Goal: Information Seeking & Learning: Learn about a topic

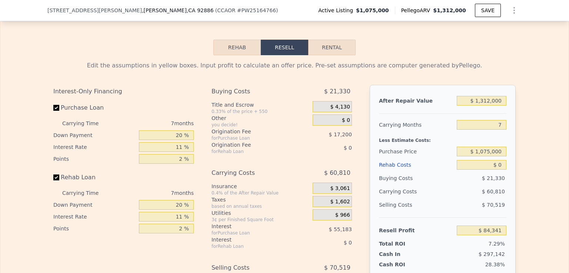
scroll to position [1137, 0]
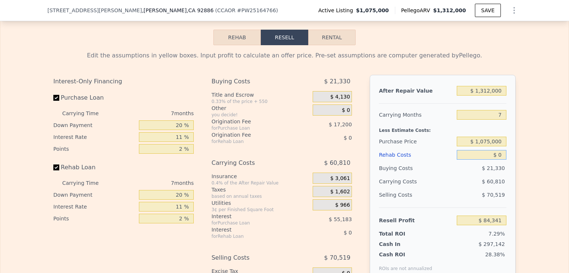
click at [496, 160] on input "$ 0" at bounding box center [481, 155] width 50 height 10
type input "$ 20"
type input "$ 84,321"
type input "$ 20,000"
type input "$ 62,992"
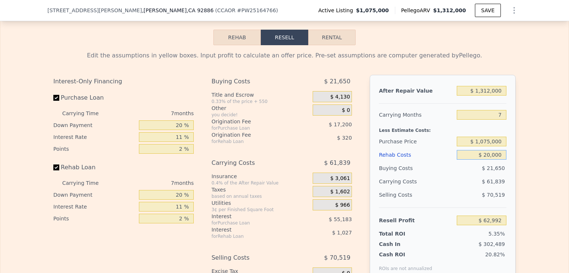
type input "$ 200,000"
type input "-$ 129,128"
type input "$ 200,000"
click at [53, 170] on input "Rehab Loan" at bounding box center [56, 167] width 6 height 6
checkbox input "false"
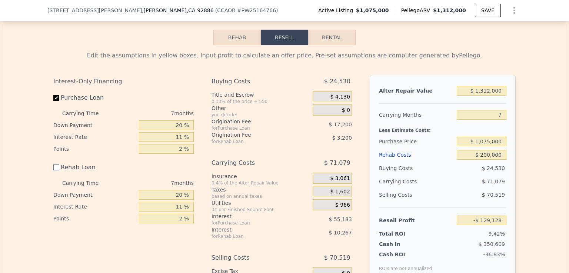
type input "-$ 115,659"
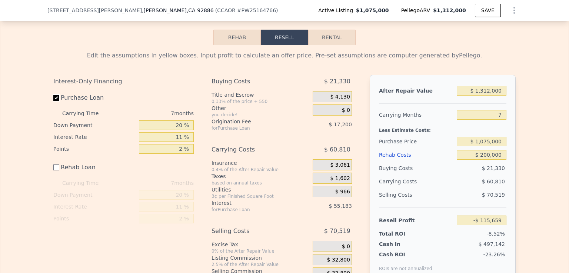
click at [53, 101] on input "Purchase Loan" at bounding box center [56, 98] width 6 height 6
checkbox input "false"
type input "-$ 43,278"
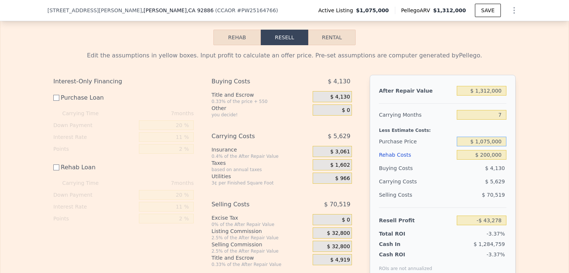
click at [489, 146] on input "$ 1,075,000" at bounding box center [481, 142] width 50 height 10
type input "$ 1,000,000"
click at [472, 160] on input "$ 200,000" at bounding box center [481, 155] width 50 height 10
type input "$ 31,972"
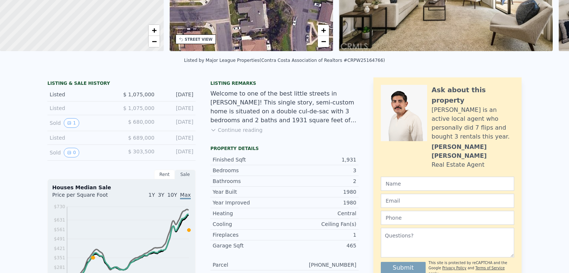
scroll to position [0, 0]
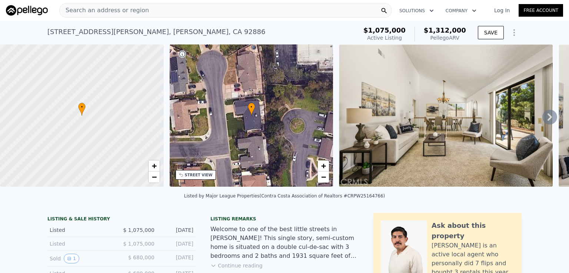
click at [171, 7] on div "Search an address or region" at bounding box center [225, 10] width 332 height 15
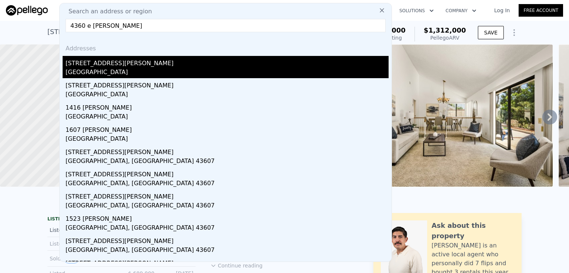
type input "4360 e [PERSON_NAME]"
click at [93, 71] on div "[GEOGRAPHIC_DATA]" at bounding box center [227, 73] width 323 height 10
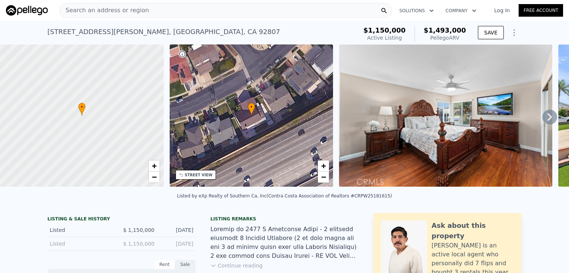
click at [219, 11] on div "Search an address or region" at bounding box center [225, 10] width 332 height 15
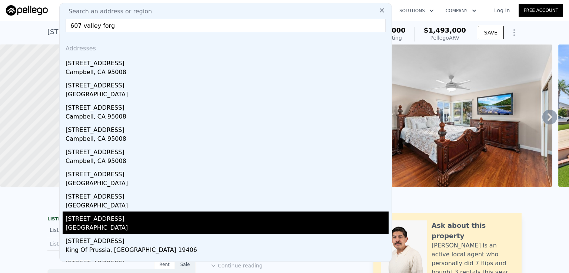
type input "607 valley forg"
click at [96, 222] on div "[STREET_ADDRESS]" at bounding box center [227, 217] width 323 height 12
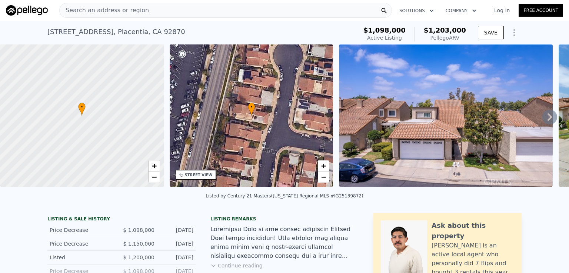
type input "4"
type input "5"
type input "2"
type input "4"
type input "2123"
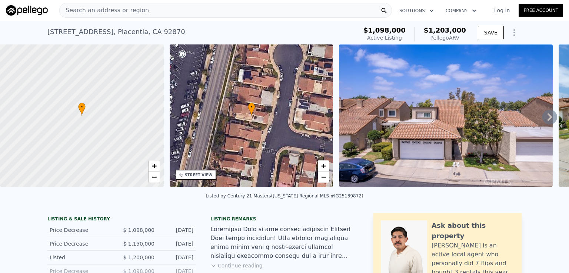
type input "3032"
type input "3854"
type input "10800"
type input "$ 1,493,000"
type input "8"
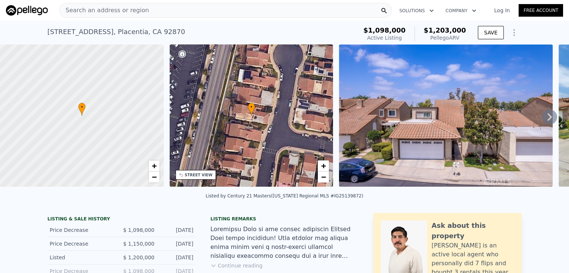
type input "$ 158,781"
